Goal: Task Accomplishment & Management: Manage account settings

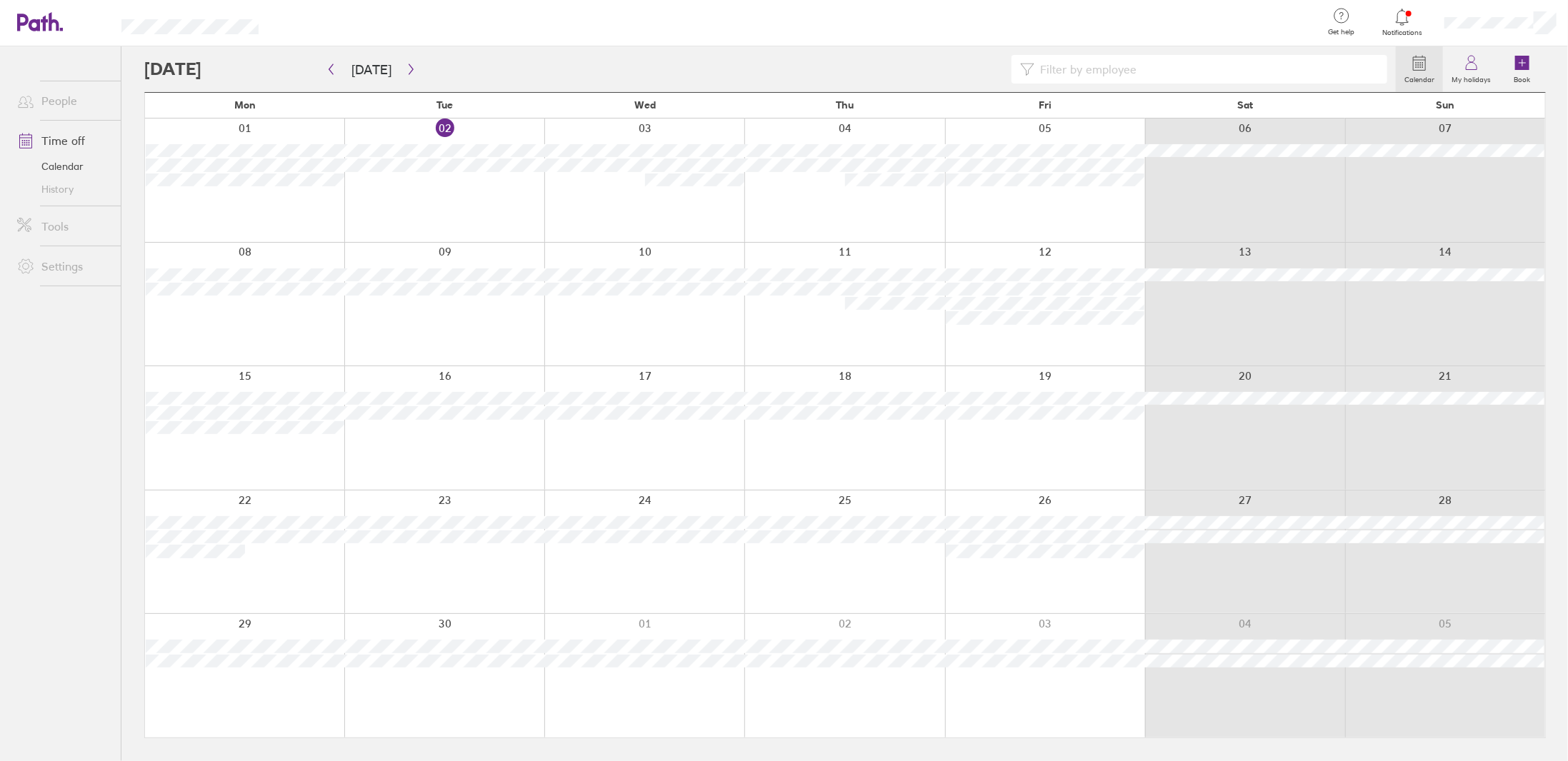
click at [1403, 29] on span "Notifications" at bounding box center [1403, 32] width 47 height 8
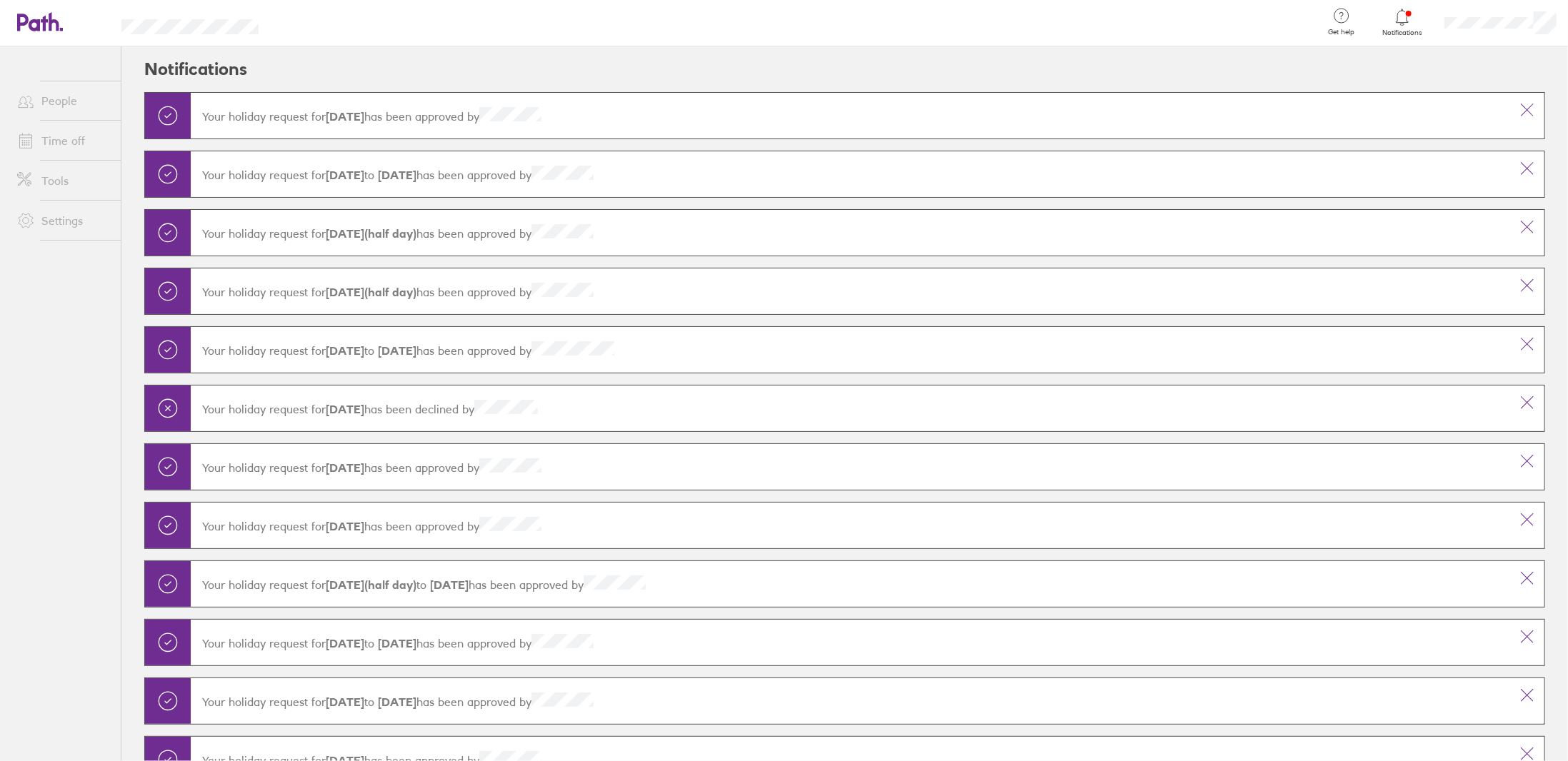
click at [1403, 29] on span "Notifications" at bounding box center [1403, 32] width 47 height 8
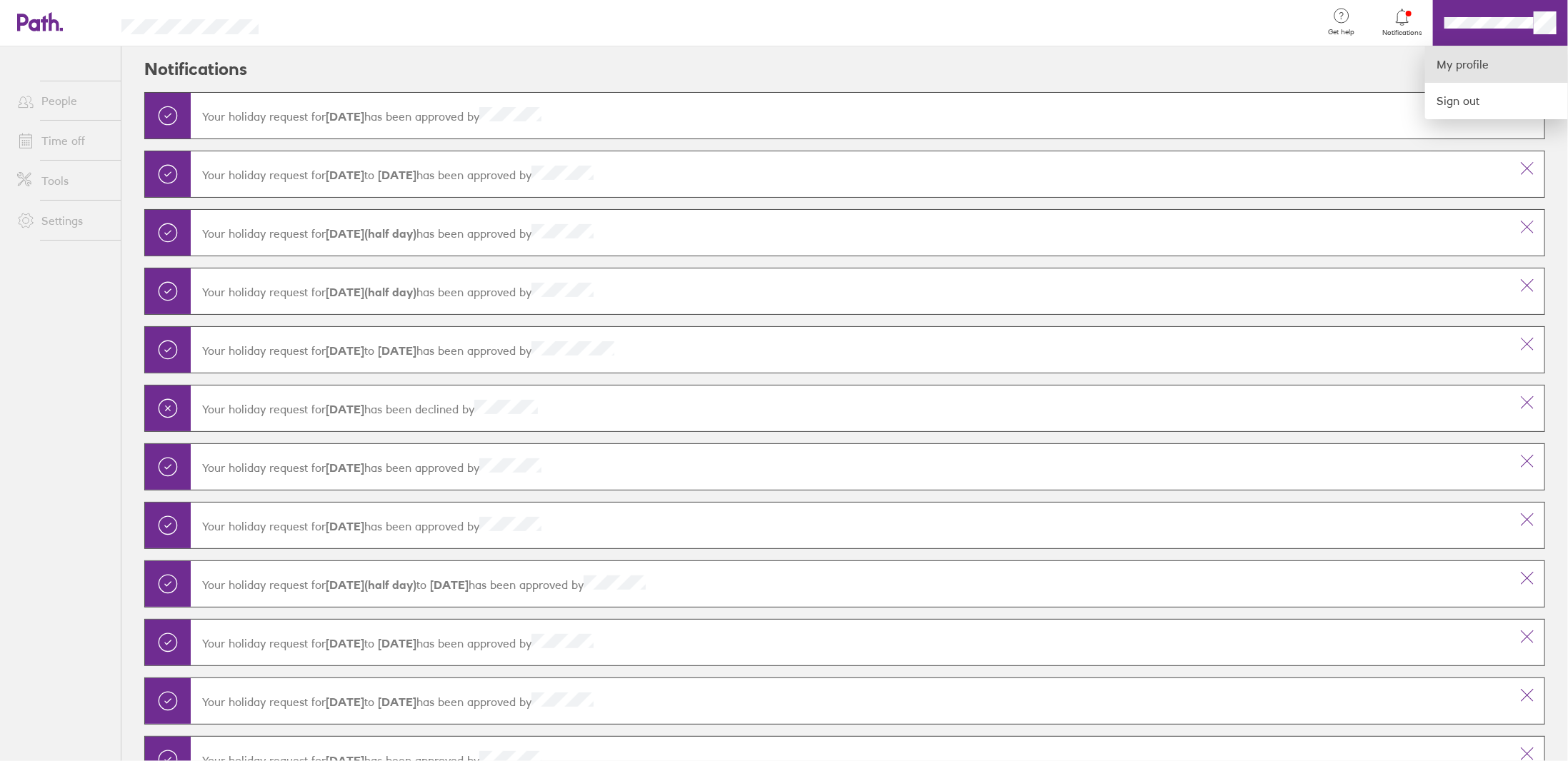
click at [1470, 55] on link "My profile" at bounding box center [1496, 65] width 142 height 36
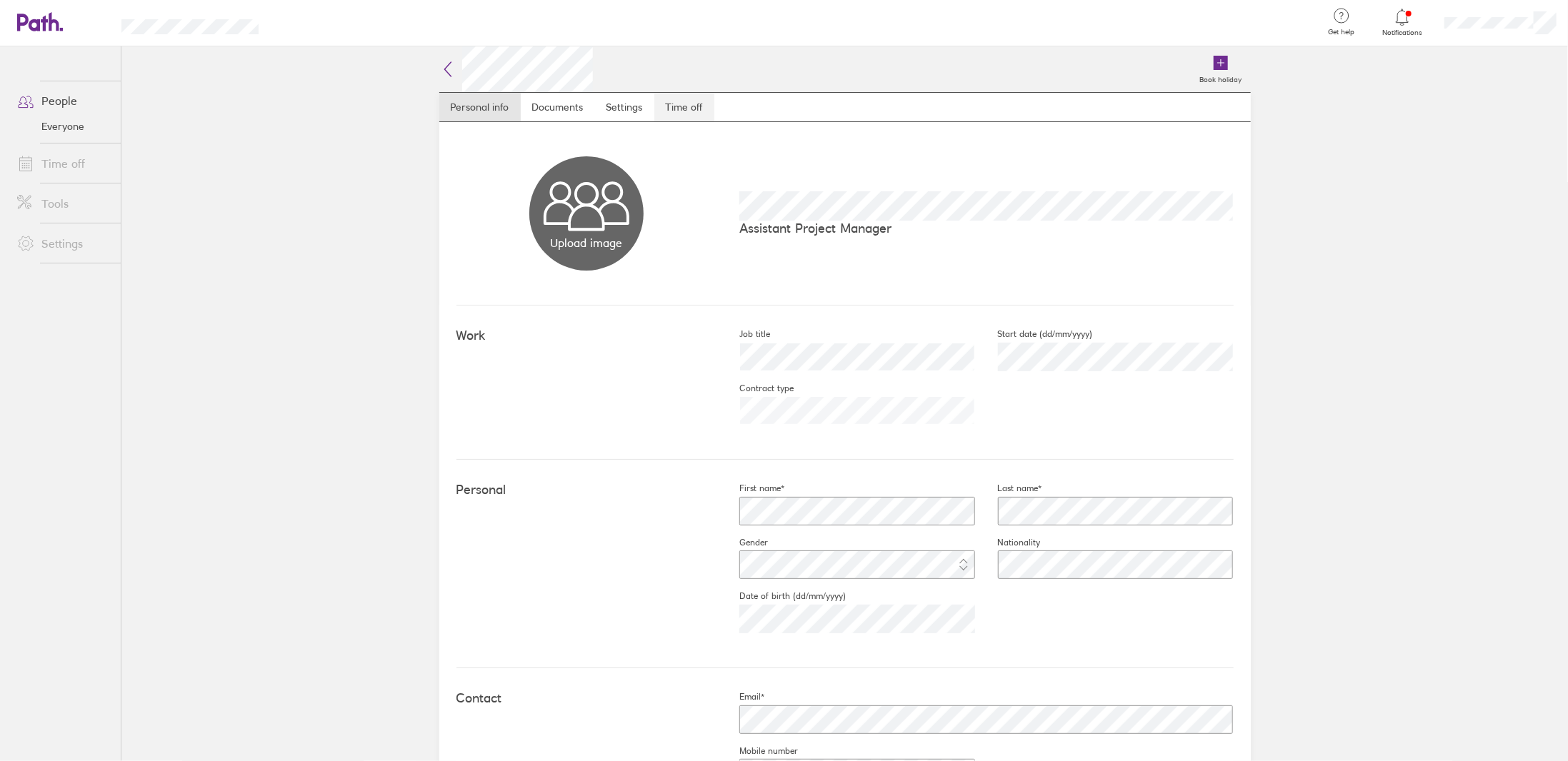
click at [669, 104] on link "Time off" at bounding box center [684, 107] width 60 height 29
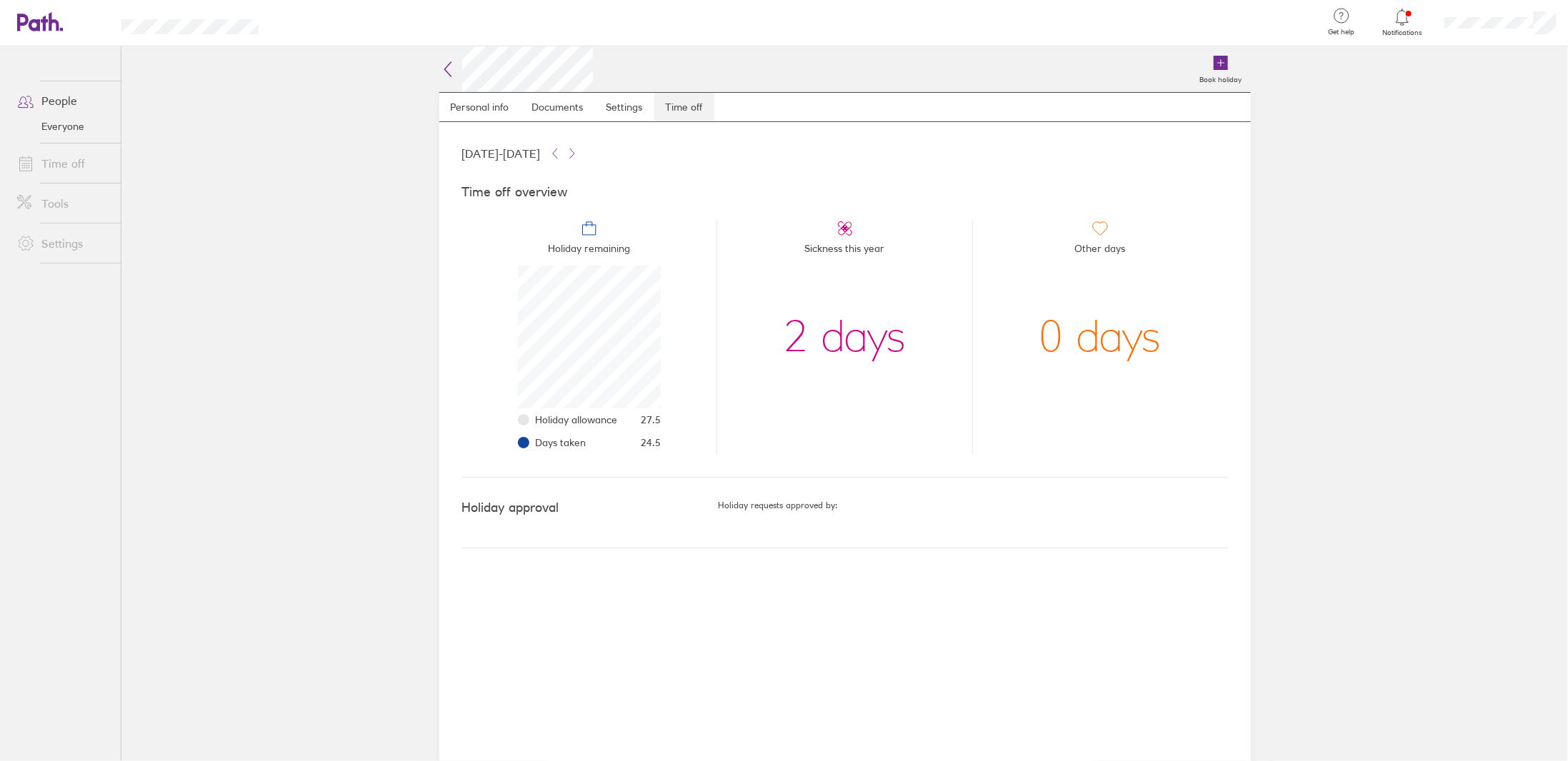
scroll to position [142, 142]
click at [61, 100] on link "People" at bounding box center [63, 101] width 115 height 29
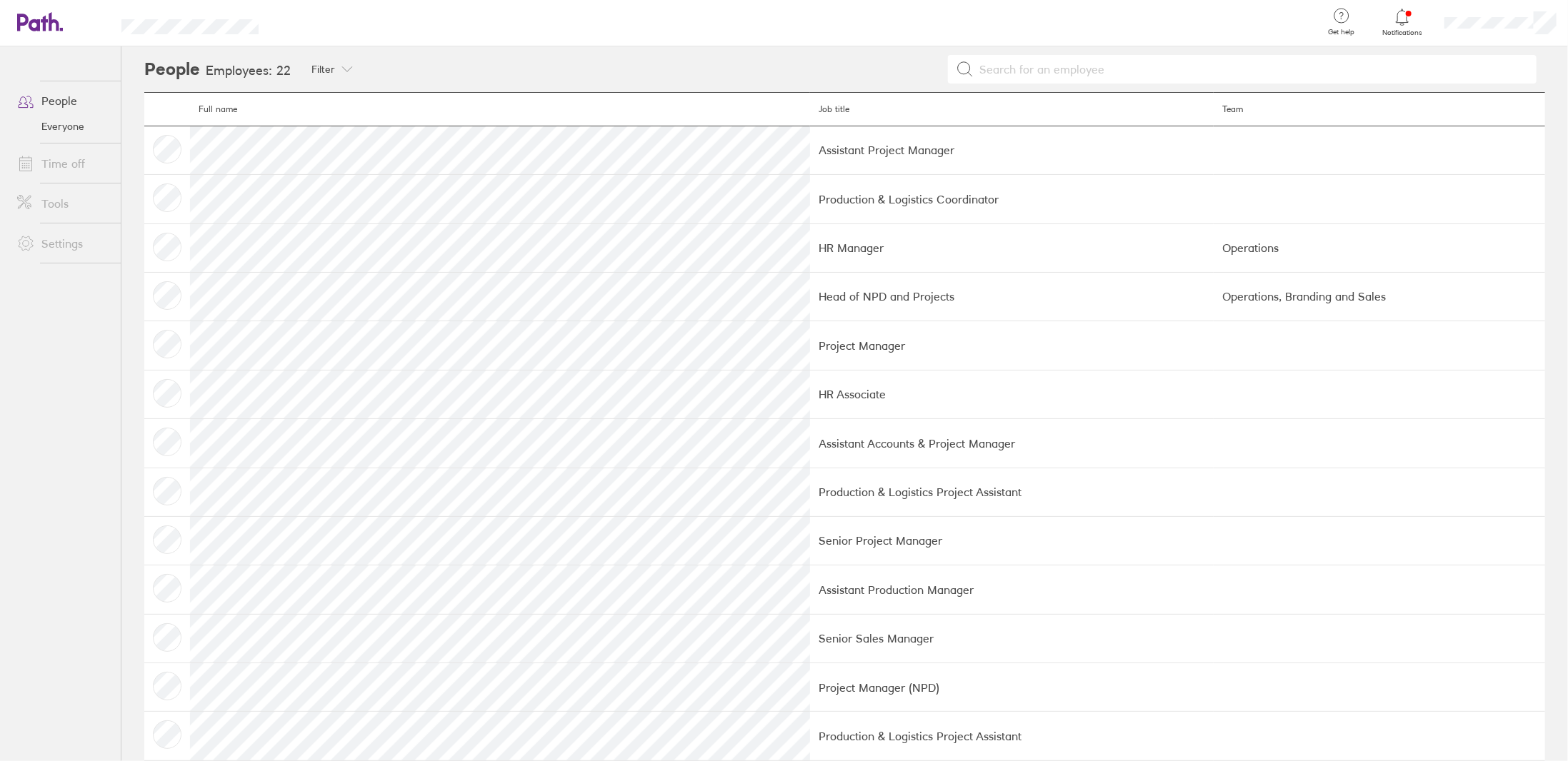
click at [64, 163] on link "Time off" at bounding box center [63, 164] width 115 height 29
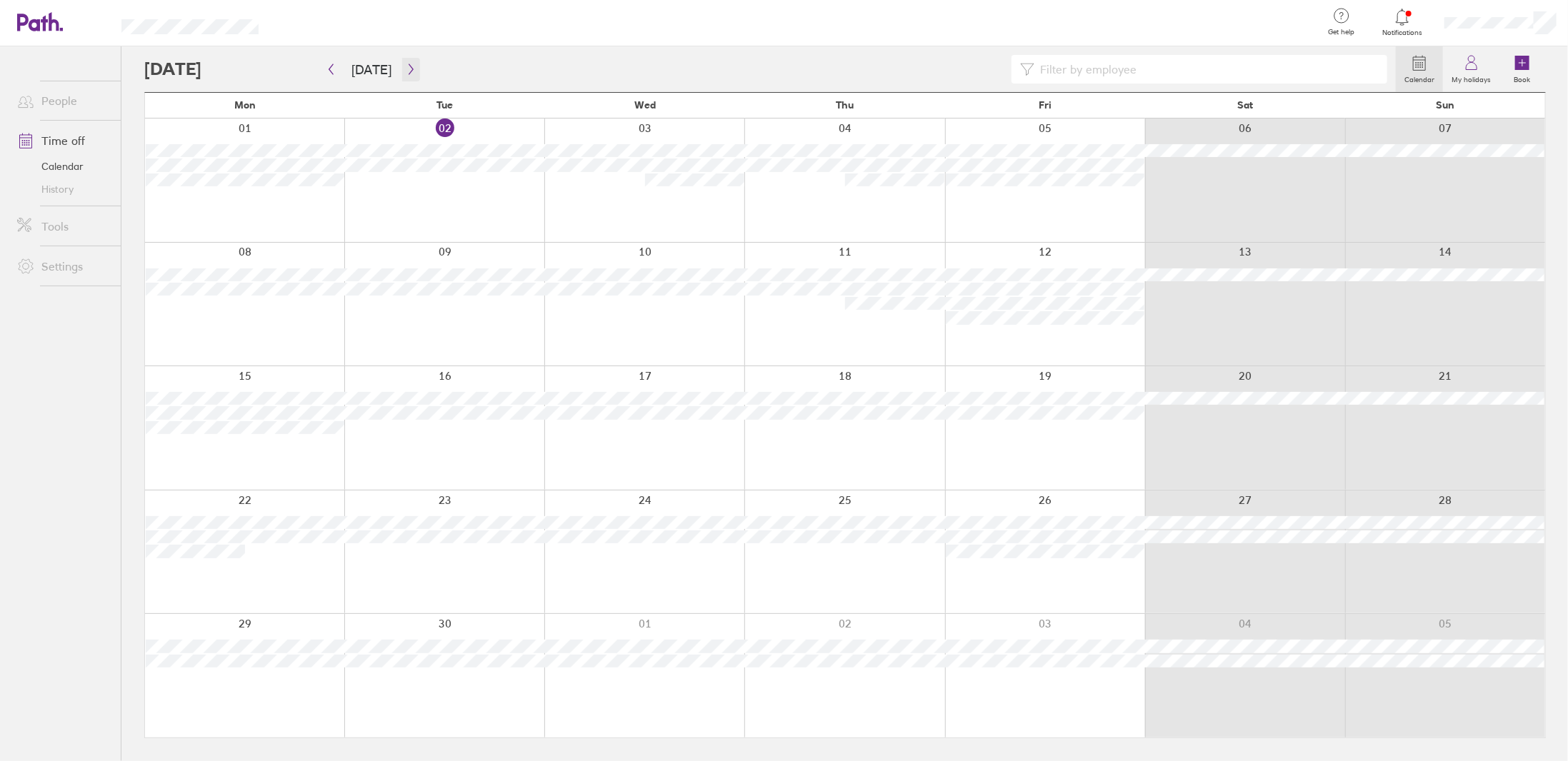
click at [406, 71] on icon "button" at bounding box center [411, 69] width 11 height 11
click at [406, 72] on icon "button" at bounding box center [411, 69] width 11 height 11
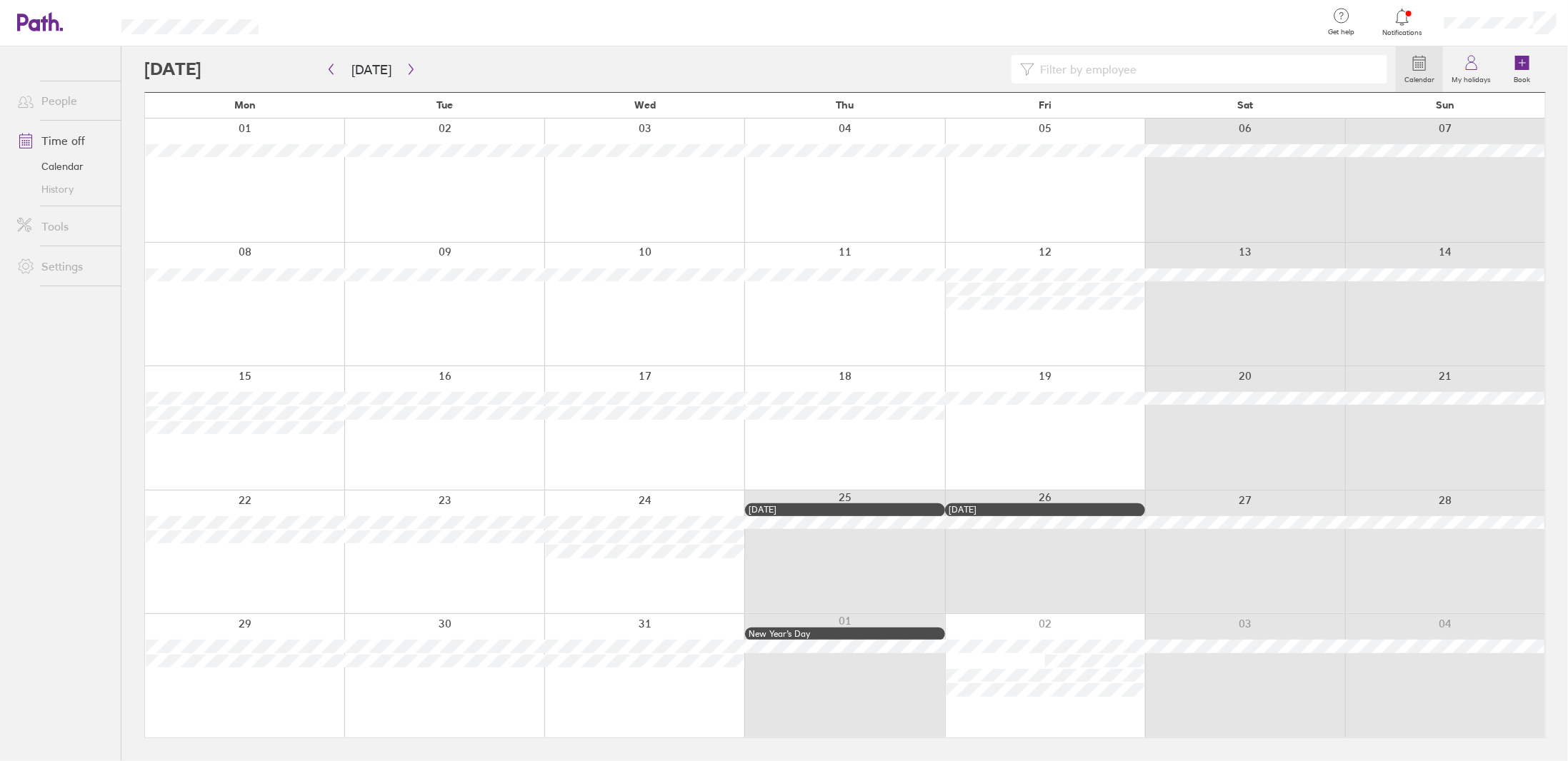
click at [1414, 14] on div at bounding box center [1403, 17] width 47 height 20
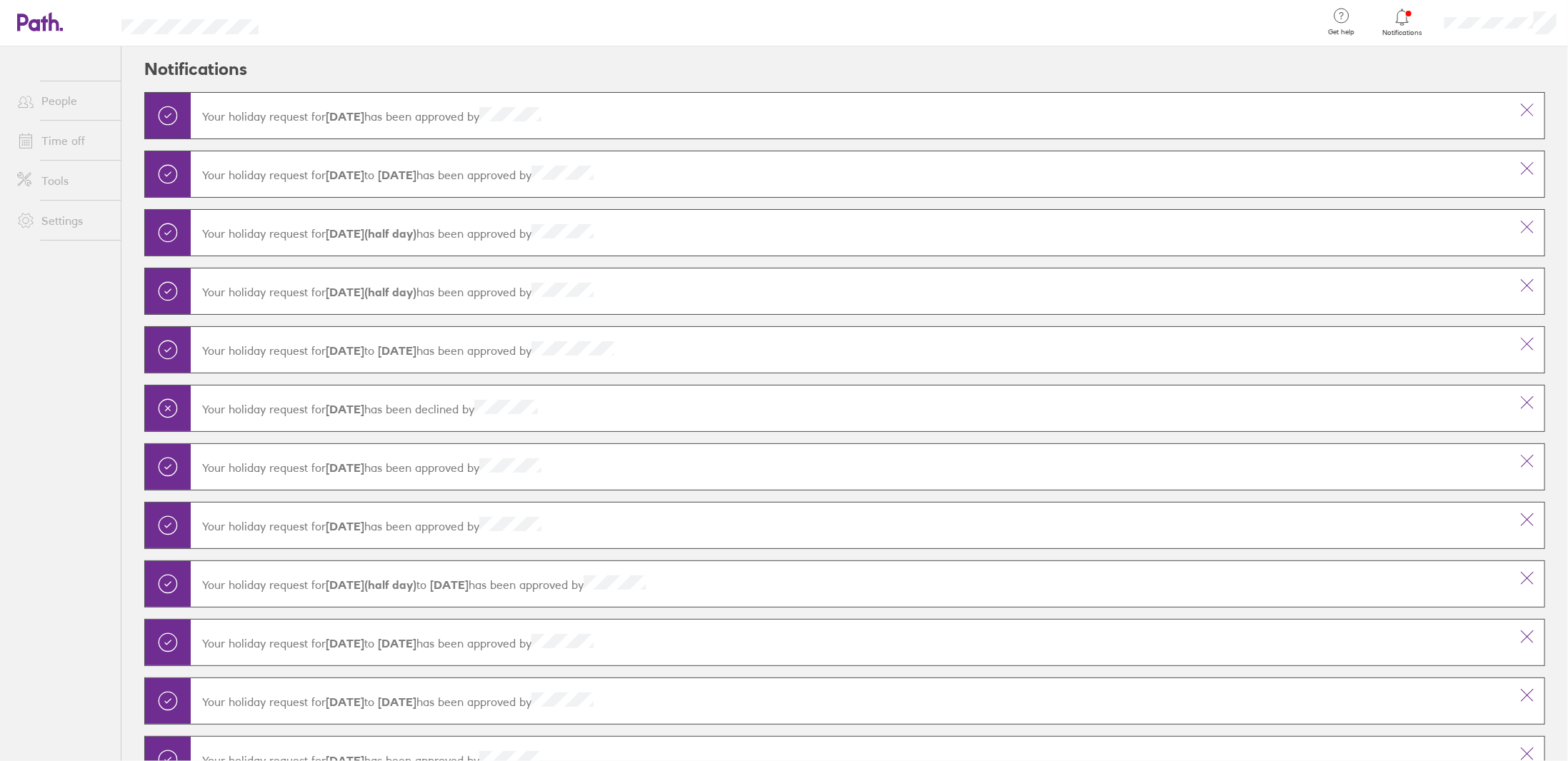
click at [1404, 21] on icon at bounding box center [1402, 17] width 17 height 17
click at [52, 22] on icon at bounding box center [54, 21] width 11 height 19
